Goal: Communication & Community: Answer question/provide support

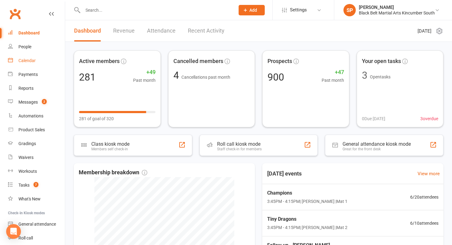
click at [33, 58] on link "Calendar" at bounding box center [36, 61] width 57 height 14
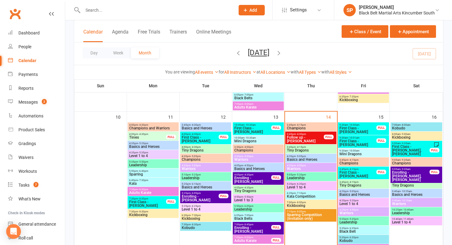
scroll to position [328, 0]
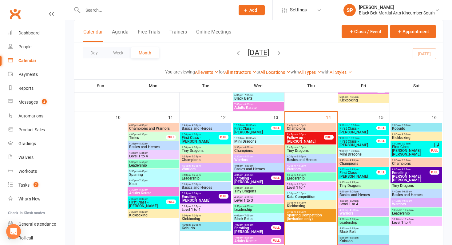
click at [314, 162] on div "4:20pm - 5:05pm Basics and Heroes" at bounding box center [311, 158] width 51 height 9
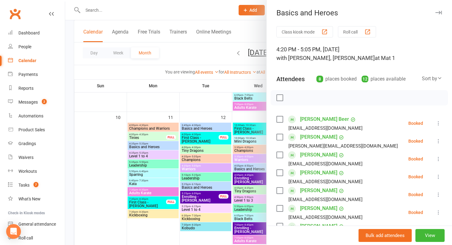
click at [249, 173] on div at bounding box center [258, 122] width 387 height 245
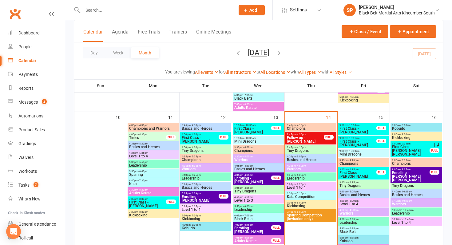
click at [303, 175] on span "- 5:20pm" at bounding box center [301, 175] width 10 height 3
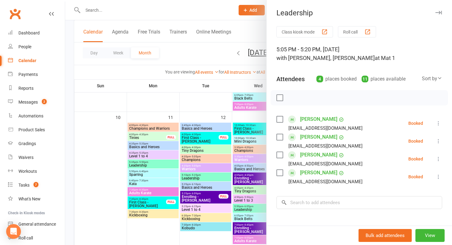
click at [253, 203] on div at bounding box center [258, 122] width 387 height 245
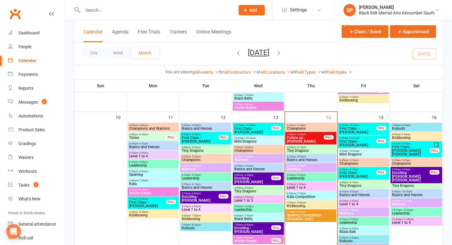
click at [294, 165] on span "4:20pm - 4:50pm" at bounding box center [311, 166] width 49 height 3
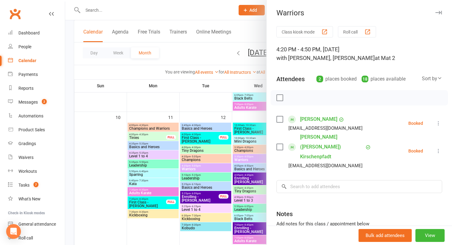
click at [235, 214] on div at bounding box center [258, 122] width 387 height 245
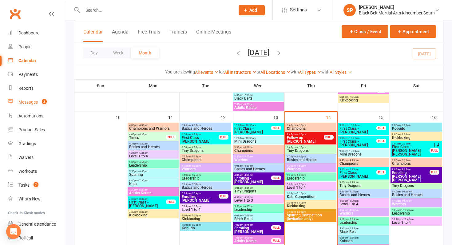
click at [41, 104] on count-badge "2" at bounding box center [43, 102] width 8 height 5
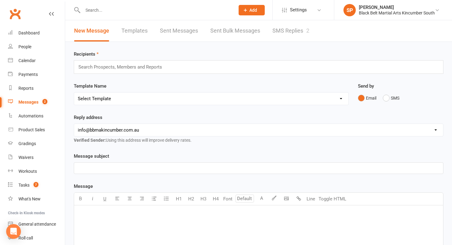
click at [288, 26] on link "SMS Replies 2" at bounding box center [291, 30] width 37 height 21
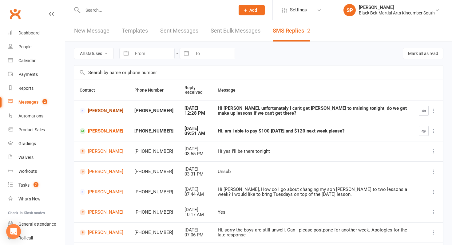
click at [93, 108] on link "Colin Laughton" at bounding box center [102, 111] width 44 height 6
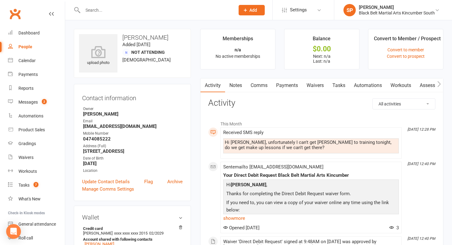
click at [262, 85] on link "Comms" at bounding box center [260, 85] width 26 height 14
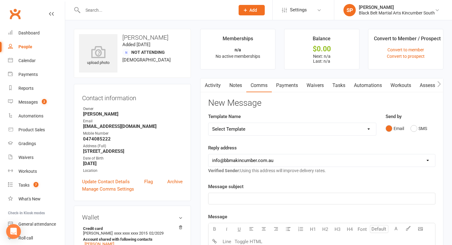
click at [411, 130] on div "Email SMS" at bounding box center [411, 129] width 50 height 12
click at [418, 129] on button "SMS" at bounding box center [419, 129] width 17 height 12
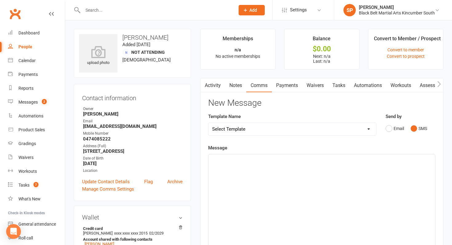
click at [371, 186] on div "﻿" at bounding box center [322, 201] width 227 height 92
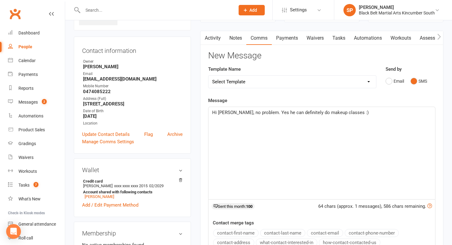
scroll to position [53, 0]
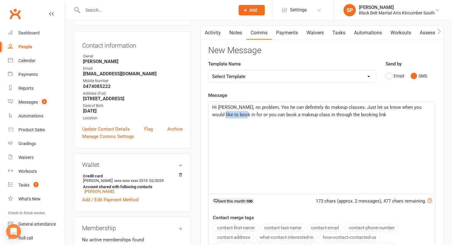
drag, startPoint x: 234, startPoint y: 115, endPoint x: 212, endPoint y: 115, distance: 21.9
click at [212, 115] on span "Hi Colin, no problem. Yes he can definitely do makeup classes. Just let us know…" at bounding box center [317, 111] width 211 height 13
click at [359, 116] on p "Hi Colin, no problem. Yes he can definitely do makeup classes. Just let us know…" at bounding box center [321, 111] width 219 height 15
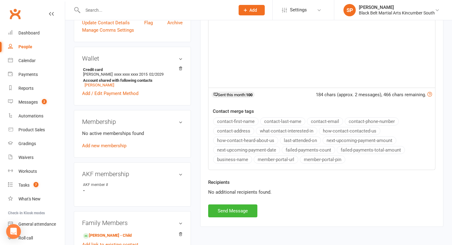
scroll to position [164, 0]
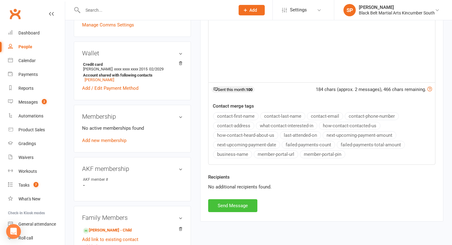
click at [228, 207] on button "Send Message" at bounding box center [232, 205] width 49 height 13
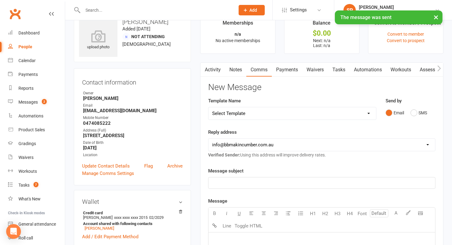
scroll to position [0, 0]
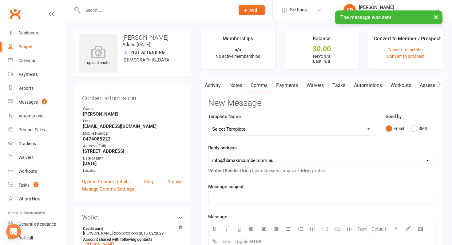
click at [212, 85] on link "Activity" at bounding box center [213, 85] width 25 height 14
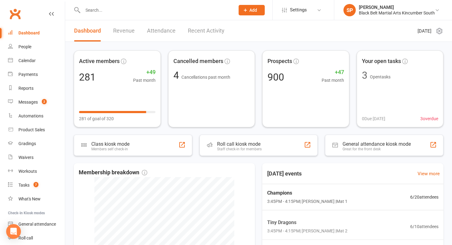
click at [140, 9] on input "text" at bounding box center [156, 10] width 150 height 9
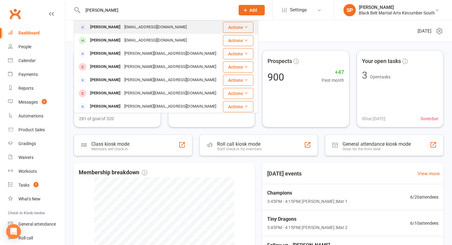
type input "amanda mer"
click at [133, 24] on div "amanda_meredith88@outlook.com" at bounding box center [156, 27] width 66 height 9
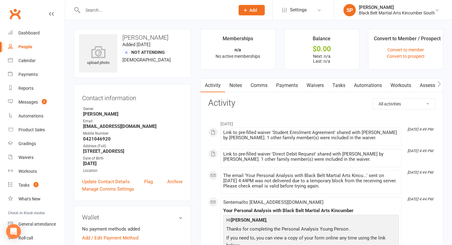
click at [267, 88] on link "Comms" at bounding box center [260, 85] width 26 height 14
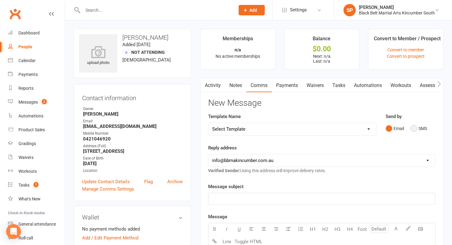
click at [418, 124] on button "SMS" at bounding box center [419, 129] width 17 height 12
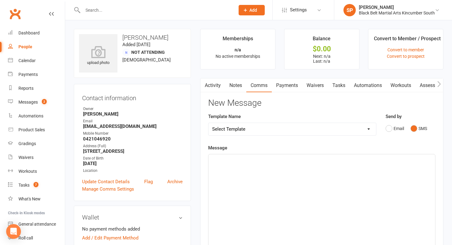
click at [358, 176] on div "﻿" at bounding box center [322, 201] width 227 height 92
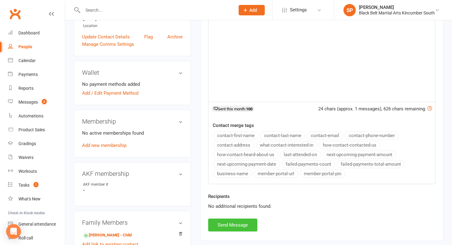
click at [242, 225] on button "Send Message" at bounding box center [232, 225] width 49 height 13
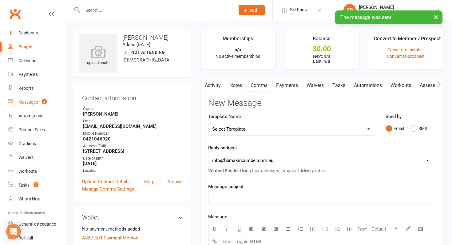
click at [28, 98] on link "Messages 2" at bounding box center [36, 102] width 57 height 14
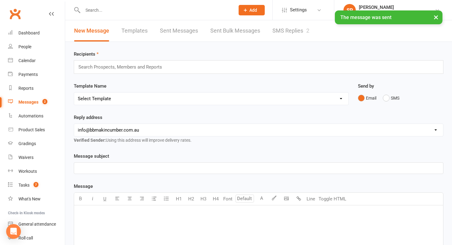
click at [287, 33] on link "SMS Replies 2" at bounding box center [291, 30] width 37 height 21
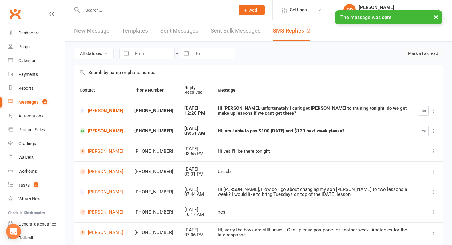
click at [422, 54] on button "Mark all as read" at bounding box center [423, 53] width 41 height 11
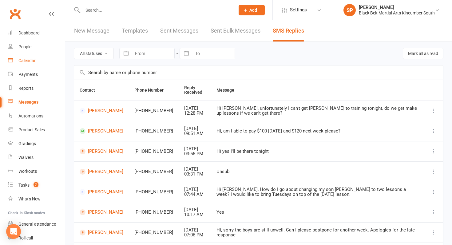
click at [26, 64] on link "Calendar" at bounding box center [36, 61] width 57 height 14
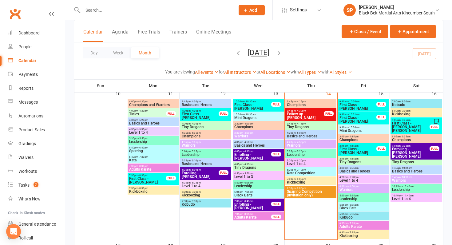
scroll to position [363, 0]
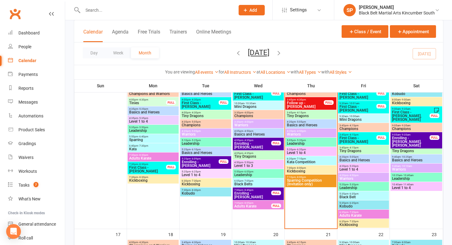
click at [312, 102] on span "Follow up - [PERSON_NAME]" at bounding box center [306, 104] width 38 height 7
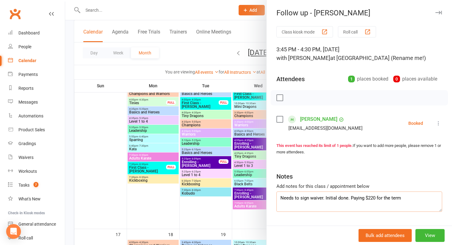
drag, startPoint x: 401, startPoint y: 198, endPoint x: 351, endPoint y: 197, distance: 50.8
click at [351, 197] on textarea "Needs to sign waiver. Initial done. Paying $220 for the term" at bounding box center [360, 202] width 166 height 20
type textarea "Needs to sign waiver. Initial done. Paying $100 today"
click at [206, 211] on div at bounding box center [258, 122] width 387 height 245
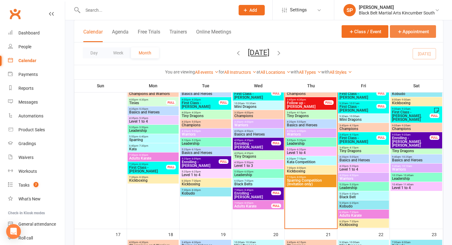
click at [405, 31] on button "Appointment" at bounding box center [413, 31] width 46 height 13
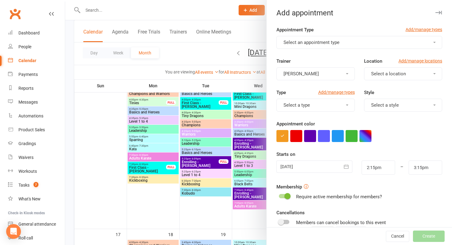
click at [350, 46] on button "Select an appointment type" at bounding box center [360, 42] width 166 height 13
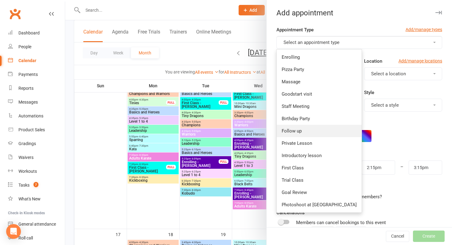
click at [314, 133] on link "Follow up" at bounding box center [319, 131] width 85 height 12
type input "2:45pm"
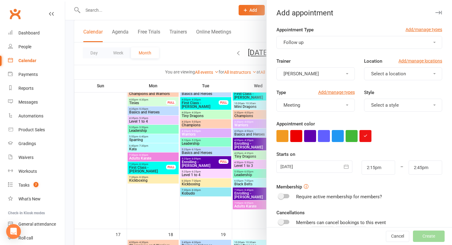
click at [301, 170] on div at bounding box center [315, 167] width 76 height 12
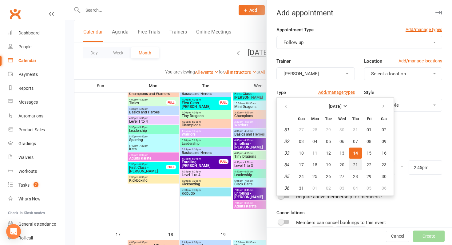
click at [359, 167] on button "21" at bounding box center [355, 164] width 13 height 11
type input "21 Aug 2025"
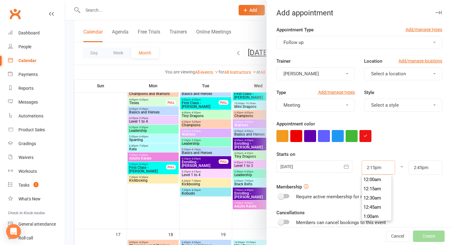
drag, startPoint x: 393, startPoint y: 169, endPoint x: 342, endPoint y: 165, distance: 51.5
click at [342, 165] on div "21 Aug 2025 August 2025 Sun Mon Tue Wed Thu Fri Sat 31 27 28 29 30 31 01 02 32 …" at bounding box center [359, 168] width 175 height 14
click at [372, 157] on div "Starts on 21 Aug 2025 August 2025 Sun Mon Tue Wed Thu Fri Sat 31 27 28 29 30 31…" at bounding box center [360, 163] width 166 height 24
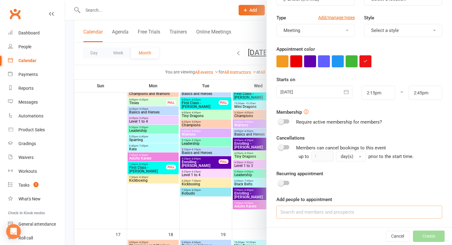
click at [335, 210] on input at bounding box center [360, 212] width 166 height 13
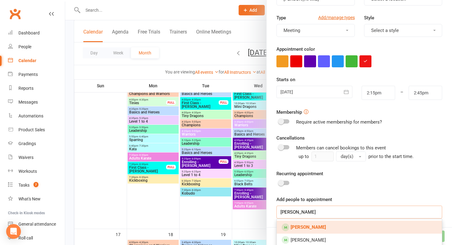
type input "harlow meredith"
click at [318, 230] on strong "Harlow Meredith" at bounding box center [308, 228] width 35 height 6
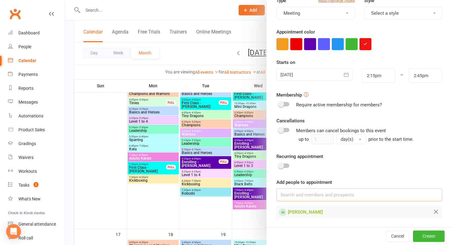
scroll to position [0, 0]
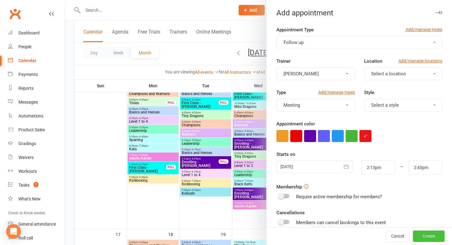
click at [434, 238] on button "Create" at bounding box center [429, 236] width 32 height 11
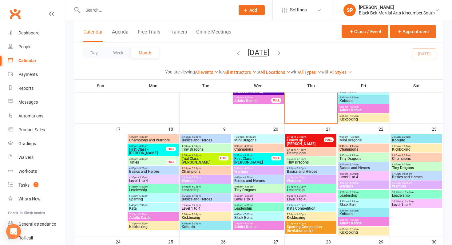
scroll to position [457, 0]
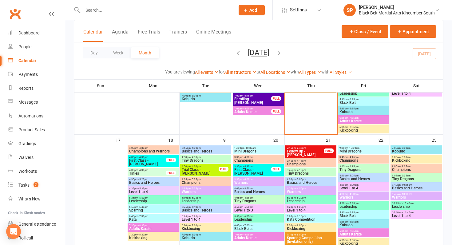
click at [310, 150] on span "Follow up - [PERSON_NAME]" at bounding box center [306, 153] width 38 height 7
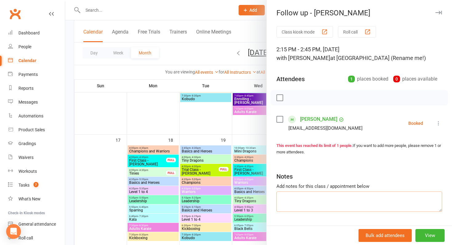
click at [306, 202] on textarea at bounding box center [360, 202] width 166 height 20
type textarea "Paid $120"
click at [171, 153] on div at bounding box center [258, 122] width 387 height 245
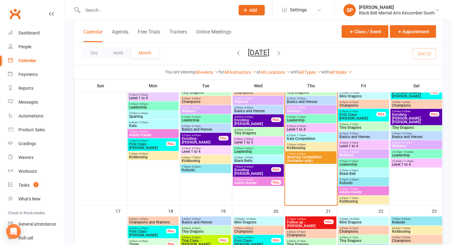
scroll to position [385, 0]
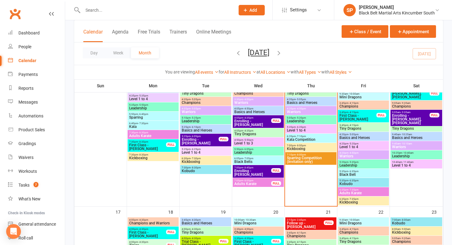
click at [114, 11] on input "text" at bounding box center [156, 10] width 150 height 9
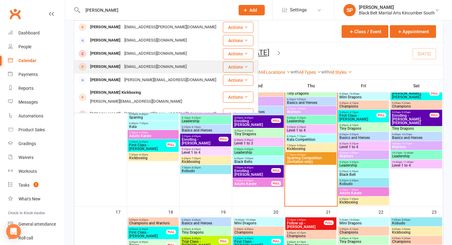
type input "madeleine"
click at [123, 61] on div "Madeline Spooner chimayspooner@gmail.com" at bounding box center [148, 67] width 148 height 13
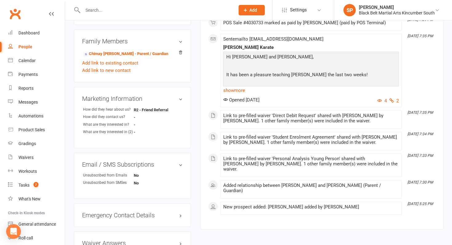
scroll to position [226, 0]
click at [242, 94] on link "show more" at bounding box center [311, 90] width 176 height 9
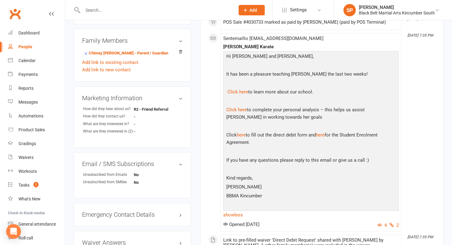
scroll to position [0, 0]
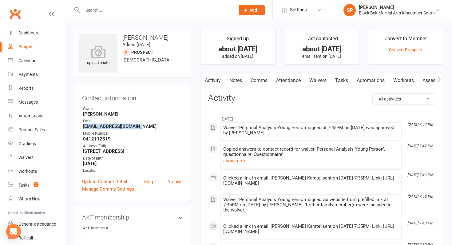
drag, startPoint x: 83, startPoint y: 128, endPoint x: 175, endPoint y: 128, distance: 91.1
click at [175, 128] on strong "chimayspooner@gmail.com" at bounding box center [133, 127] width 100 height 6
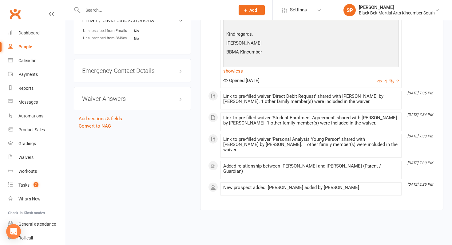
scroll to position [390, 0]
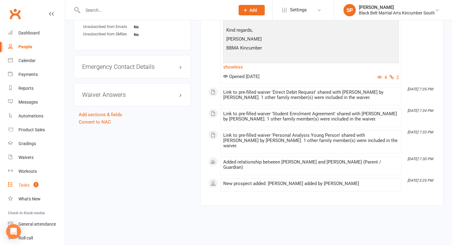
click at [40, 185] on link "Tasks 7" at bounding box center [36, 186] width 57 height 14
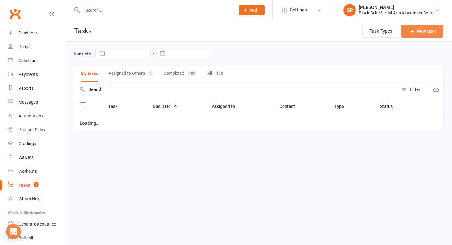
click at [422, 29] on button "New task" at bounding box center [422, 31] width 42 height 13
select select "started"
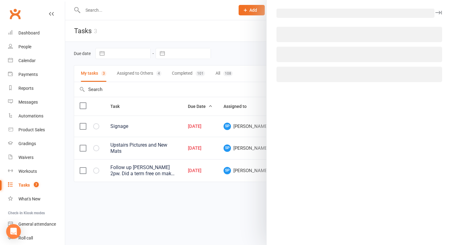
select select "12026"
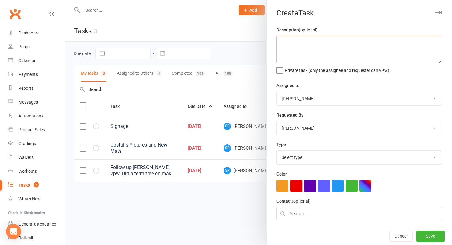
click at [333, 49] on textarea at bounding box center [360, 50] width 166 height 28
type textarea "Follow up Madeleine Spooner"
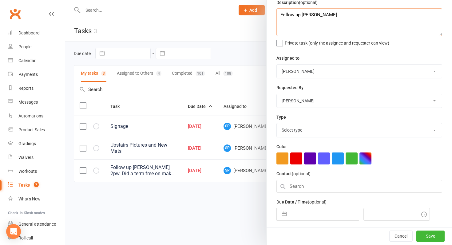
scroll to position [50, 0]
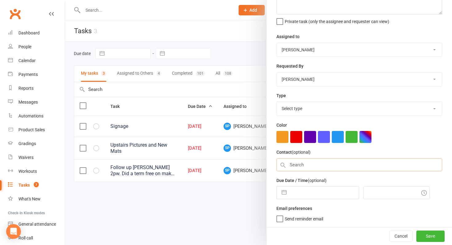
click at [308, 169] on input "text" at bounding box center [360, 165] width 166 height 13
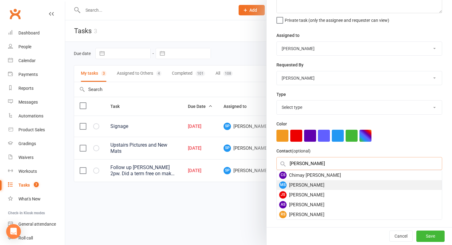
type input "spooner"
click at [311, 187] on div "MS Madeline Spooner" at bounding box center [359, 185] width 165 height 10
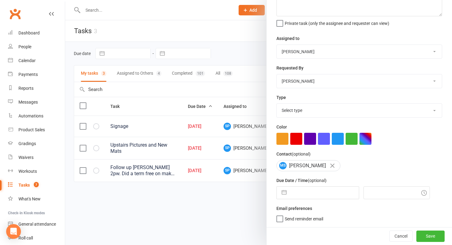
scroll to position [0, 0]
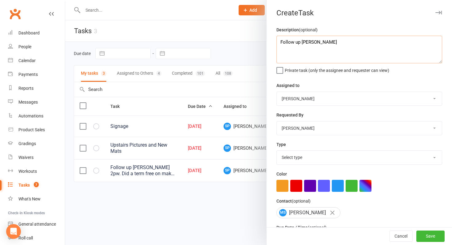
click at [352, 40] on textarea "Follow up Madeleine Spooner" at bounding box center [360, 50] width 166 height 28
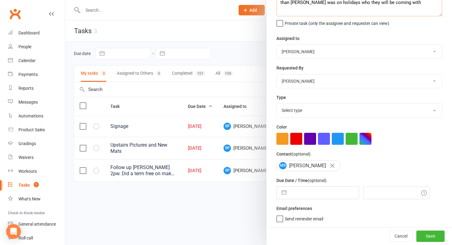
scroll to position [48, 0]
type textarea "Follow up Madeleine Spooner. Paid initial in cash last term. Were on holidays t…"
click at [317, 192] on input "text" at bounding box center [324, 193] width 69 height 12
select select "6"
select select "2025"
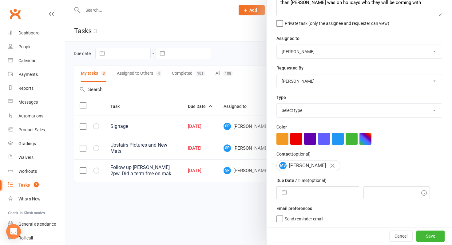
select select "7"
select select "2025"
select select "8"
select select "2025"
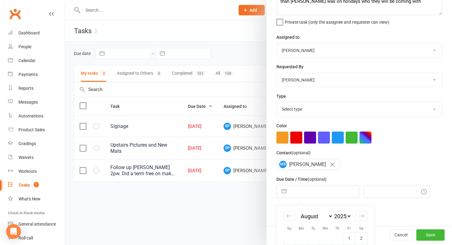
click at [317, 193] on input "text" at bounding box center [324, 192] width 69 height 12
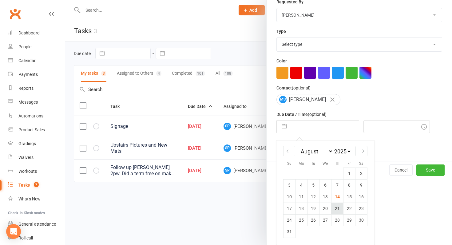
click at [343, 207] on td "21" at bounding box center [338, 209] width 12 height 12
type input "21 Aug 2025"
type input "2:15pm"
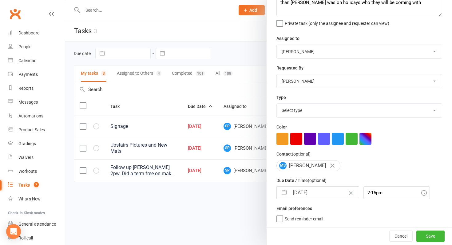
click at [342, 52] on select "Nathan Watford Hope Conley Ava Pearce Alex Wilson Ann Chudleigh Alex Hald Gabby…" at bounding box center [359, 52] width 165 height 14
select select "41878"
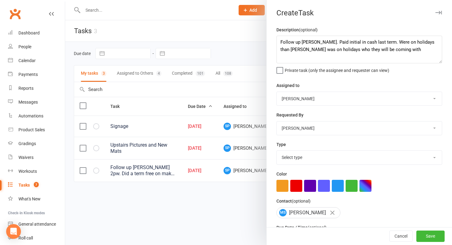
scroll to position [58, 0]
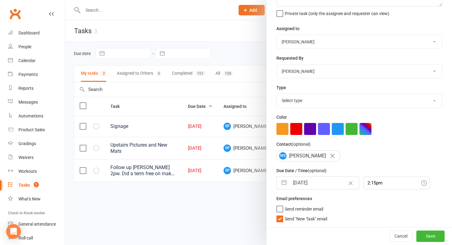
click at [280, 211] on label "Send reminder email" at bounding box center [300, 208] width 47 height 6
click at [280, 205] on input "Send reminder email" at bounding box center [300, 205] width 47 height 0
click at [430, 232] on button "Save" at bounding box center [431, 236] width 28 height 11
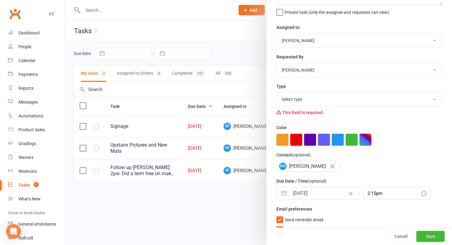
click at [314, 92] on div "Type Select type Admin Dojo upgrades/maintenance E-mail Events Follow up Market…" at bounding box center [360, 101] width 166 height 36
click at [319, 101] on select "Select type Admin Dojo upgrades/maintenance E-mail Events Follow up Marketing M…" at bounding box center [359, 100] width 165 height 14
select select "22592"
click at [433, 238] on button "Save" at bounding box center [431, 236] width 28 height 11
select select "started"
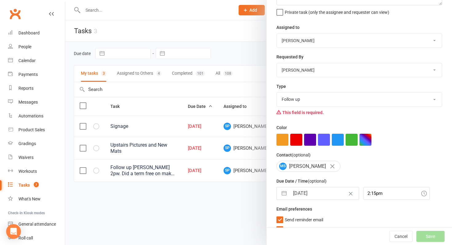
select select "started"
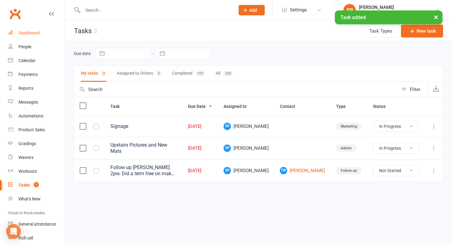
click at [23, 34] on div "Dashboard" at bounding box center [28, 32] width 21 height 5
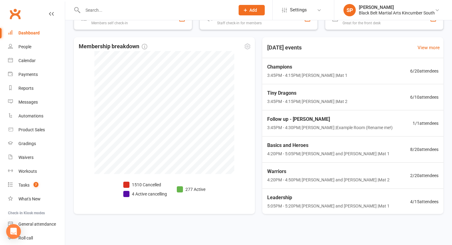
scroll to position [127, 0]
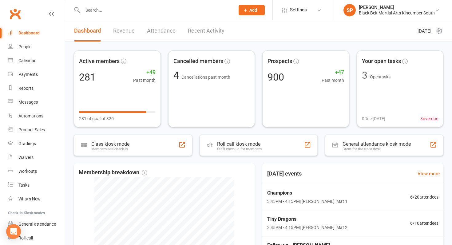
click at [96, 6] on input "text" at bounding box center [156, 10] width 150 height 9
type input "p"
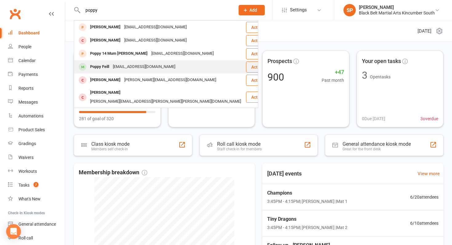
type input "poppy"
click at [102, 66] on div "Poppy Feill" at bounding box center [99, 66] width 23 height 9
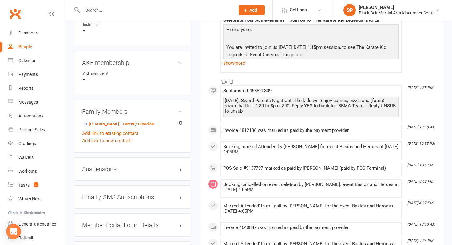
scroll to position [404, 0]
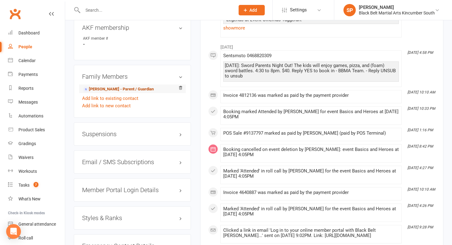
click at [112, 93] on link "[PERSON_NAME] - Parent / Guardian" at bounding box center [118, 89] width 71 height 6
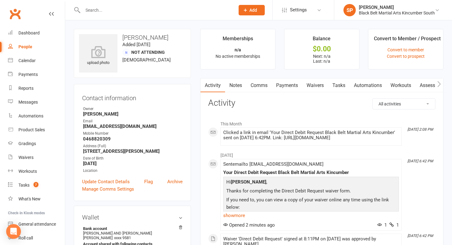
click at [313, 84] on link "Waivers" at bounding box center [316, 85] width 26 height 14
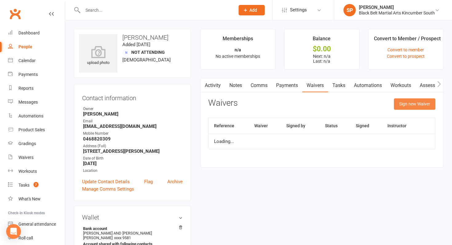
click at [405, 106] on button "Sign new Waiver" at bounding box center [415, 103] width 42 height 11
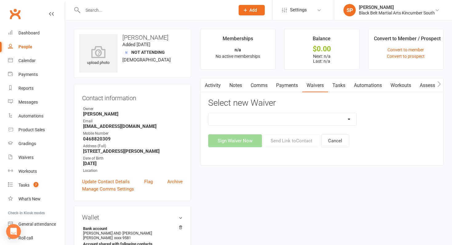
click at [289, 119] on select "Direct Debit Request Festival Enrolment Student Enrolment Agreement" at bounding box center [283, 119] width 148 height 12
select select "11213"
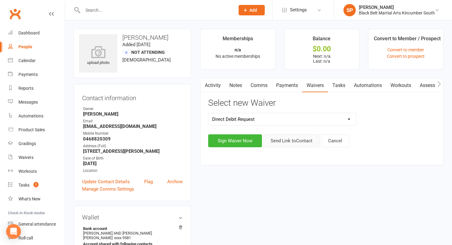
click at [288, 140] on button "Send Link to Contact" at bounding box center [292, 141] width 56 height 13
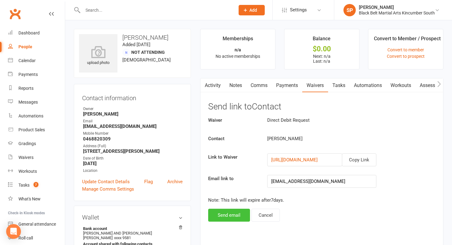
click at [247, 213] on button "Send email" at bounding box center [229, 215] width 42 height 13
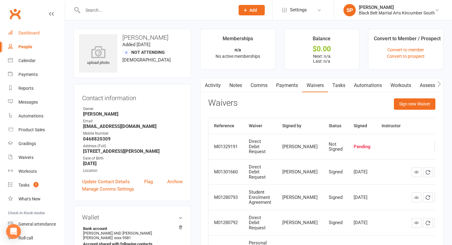
click at [33, 30] on div "Dashboard" at bounding box center [28, 32] width 21 height 5
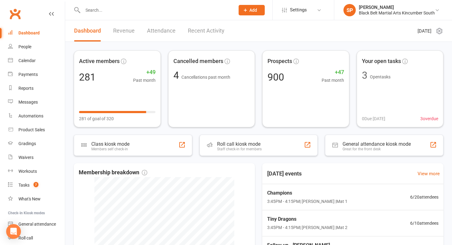
click at [100, 14] on div at bounding box center [152, 10] width 157 height 20
click at [106, 5] on div at bounding box center [152, 10] width 157 height 20
click at [103, 13] on input "text" at bounding box center [156, 10] width 150 height 9
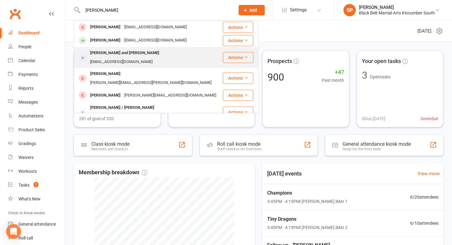
type input "[PERSON_NAME]"
click at [124, 51] on div "[PERSON_NAME] and [PERSON_NAME]" at bounding box center [124, 53] width 73 height 9
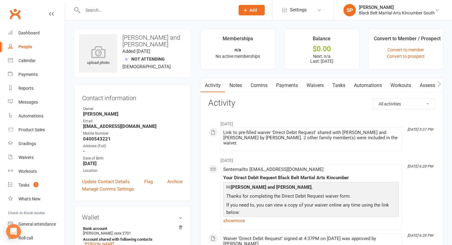
click at [318, 90] on link "Waivers" at bounding box center [316, 85] width 26 height 14
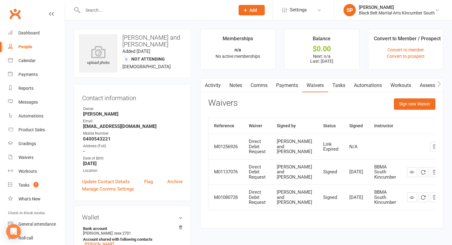
click at [293, 89] on link "Payments" at bounding box center [287, 85] width 30 height 14
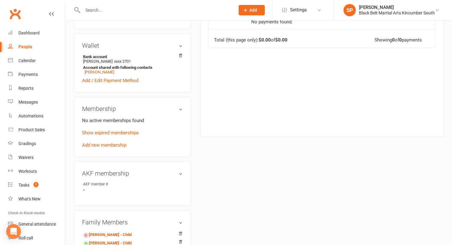
scroll to position [253, 0]
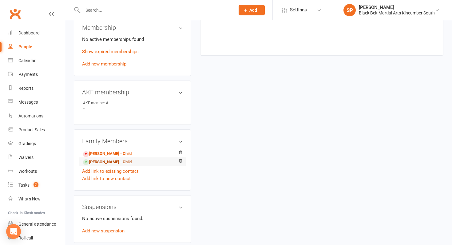
click at [115, 163] on link "[PERSON_NAME] - Child" at bounding box center [107, 162] width 49 height 6
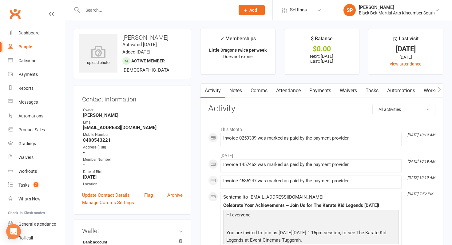
click at [326, 89] on link "Payments" at bounding box center [320, 91] width 30 height 14
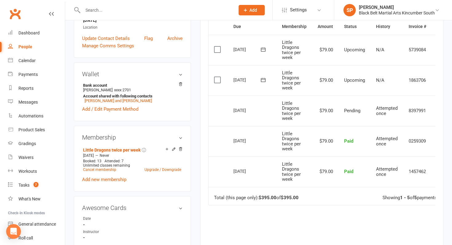
scroll to position [0, 15]
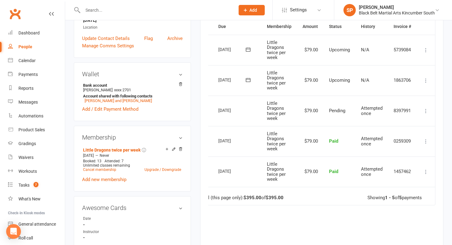
click at [427, 108] on icon at bounding box center [426, 111] width 6 height 6
click at [290, 113] on td "Little Dragons twice per week" at bounding box center [280, 111] width 36 height 30
click at [424, 139] on icon at bounding box center [426, 142] width 6 height 6
click at [9, 231] on div "Open Intercom Messenger" at bounding box center [14, 232] width 16 height 16
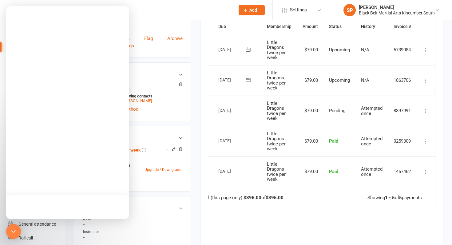
scroll to position [0, 0]
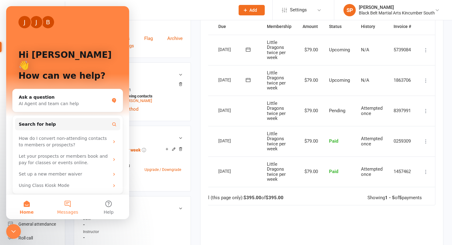
click at [62, 211] on span "Messages" at bounding box center [67, 212] width 21 height 4
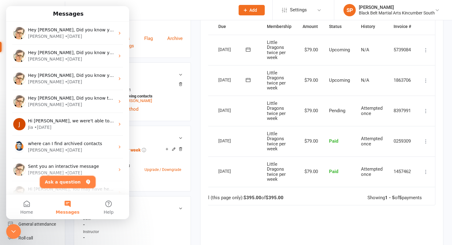
click at [60, 181] on button "Ask a question" at bounding box center [68, 182] width 56 height 12
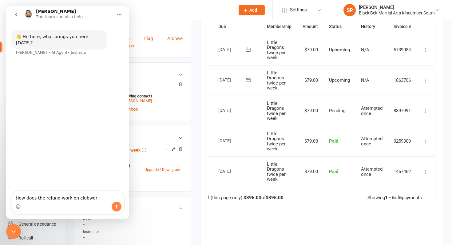
type textarea "How does the refund work on clubworx"
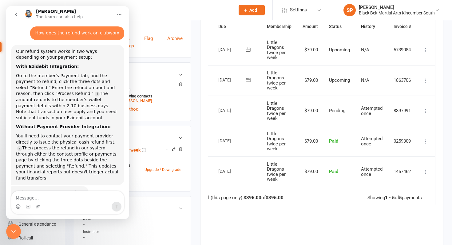
scroll to position [30, 0]
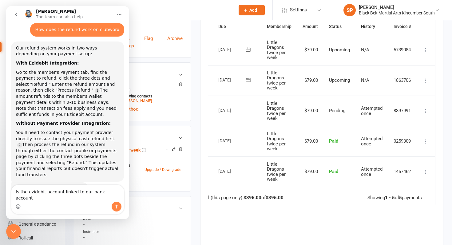
type textarea "Is the ezidebit account linked to our bank account?"
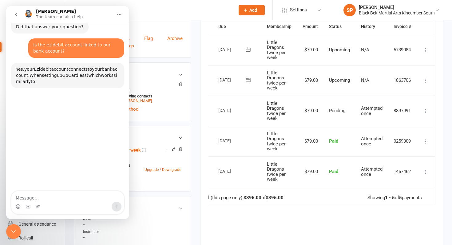
scroll to position [193, 0]
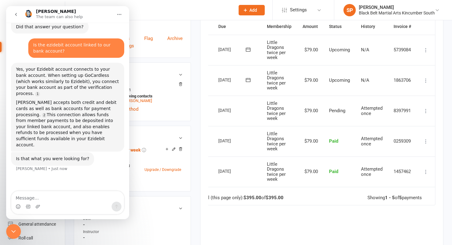
click at [11, 231] on icon "Close Intercom Messenger" at bounding box center [13, 231] width 7 height 7
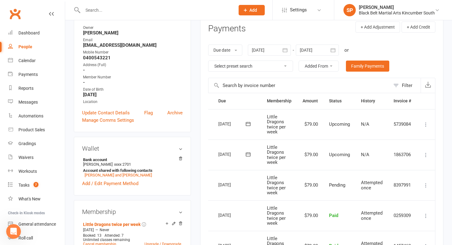
scroll to position [0, 0]
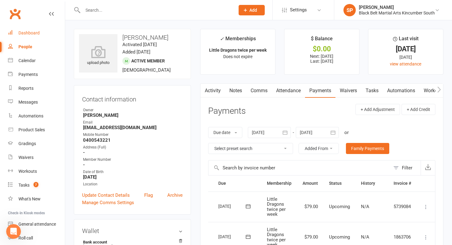
click at [35, 35] on link "Dashboard" at bounding box center [36, 33] width 57 height 14
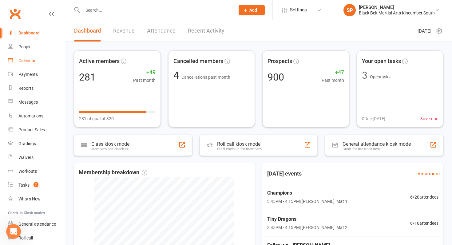
click at [29, 67] on link "Calendar" at bounding box center [36, 61] width 57 height 14
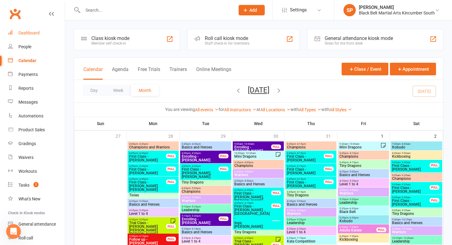
click at [34, 30] on div "Dashboard" at bounding box center [28, 32] width 21 height 5
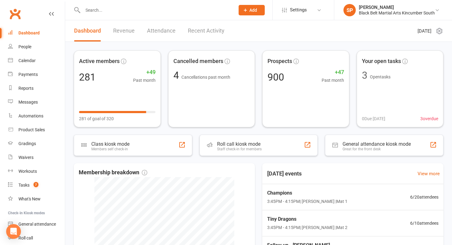
click at [99, 7] on input "text" at bounding box center [156, 10] width 150 height 9
click at [25, 57] on link "Calendar" at bounding box center [36, 61] width 57 height 14
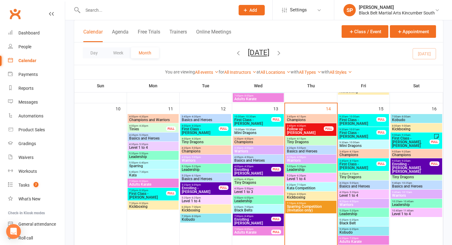
scroll to position [336, 0]
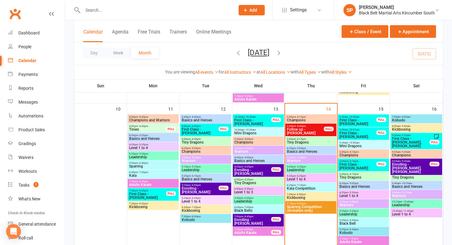
click at [358, 116] on span "- 10:00am" at bounding box center [353, 117] width 11 height 3
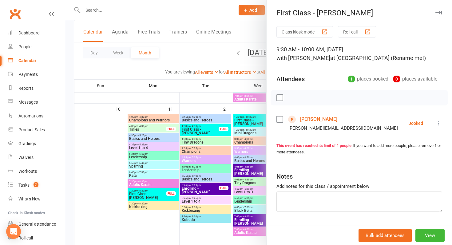
click at [321, 118] on link "Lakyn Downey" at bounding box center [318, 119] width 37 height 10
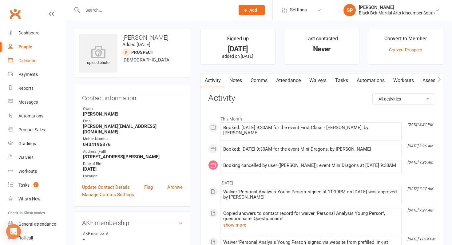
click at [38, 65] on link "Calendar" at bounding box center [36, 61] width 57 height 14
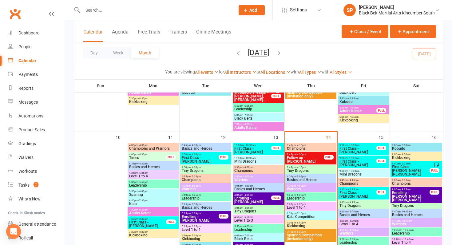
scroll to position [309, 0]
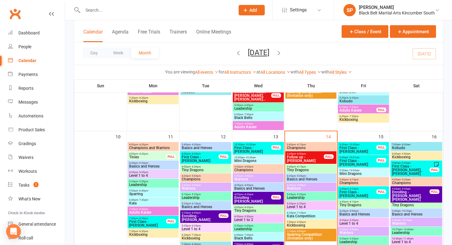
click at [358, 159] on span "First Class - [PERSON_NAME]" at bounding box center [358, 162] width 38 height 7
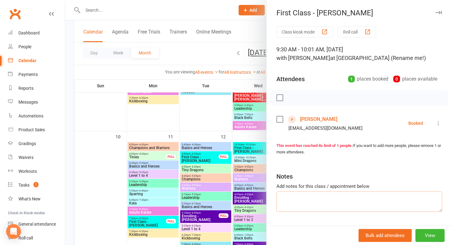
click at [315, 201] on textarea at bounding box center [360, 202] width 166 height 20
type textarea "LM to confirm"
click at [260, 187] on div at bounding box center [258, 122] width 387 height 245
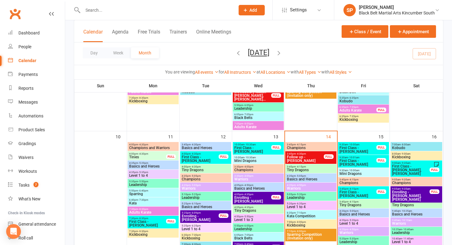
click at [352, 195] on span "First Class - [PERSON_NAME]" at bounding box center [358, 194] width 38 height 7
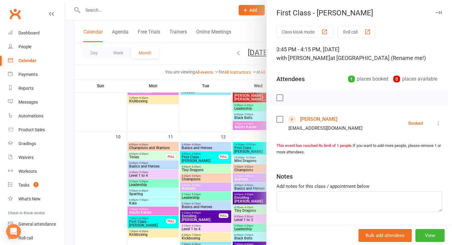
click at [313, 122] on link "Ethan Roche" at bounding box center [318, 119] width 37 height 10
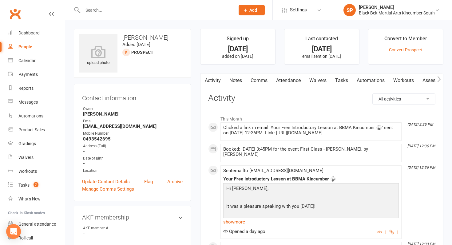
click at [314, 83] on link "Waivers" at bounding box center [318, 81] width 26 height 14
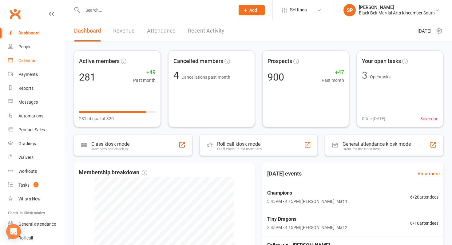
click at [34, 62] on div "Calendar" at bounding box center [26, 60] width 17 height 5
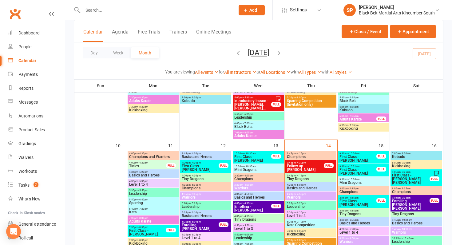
scroll to position [320, 0]
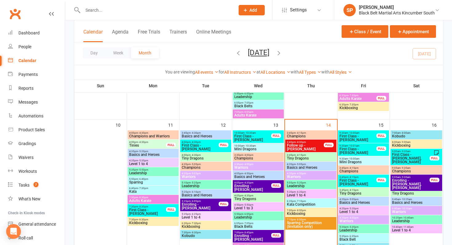
click at [347, 142] on span "First Class - [PERSON_NAME]" at bounding box center [358, 138] width 38 height 7
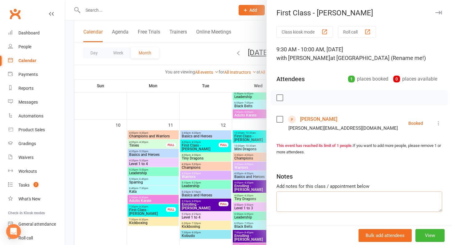
click at [299, 203] on textarea at bounding box center [360, 202] width 166 height 20
type textarea "Confirmed"
click at [170, 163] on div at bounding box center [258, 122] width 387 height 245
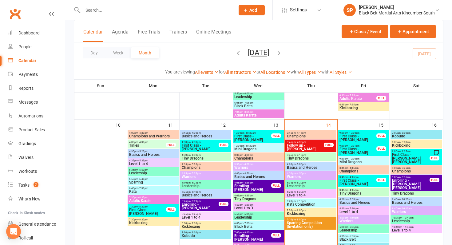
click at [344, 148] on span "First Class - [PERSON_NAME]" at bounding box center [358, 150] width 38 height 7
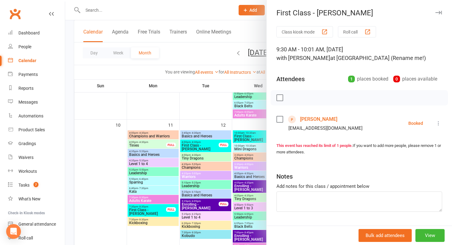
click at [310, 116] on link "[PERSON_NAME]" at bounding box center [318, 119] width 37 height 10
